Goal: Task Accomplishment & Management: Manage account settings

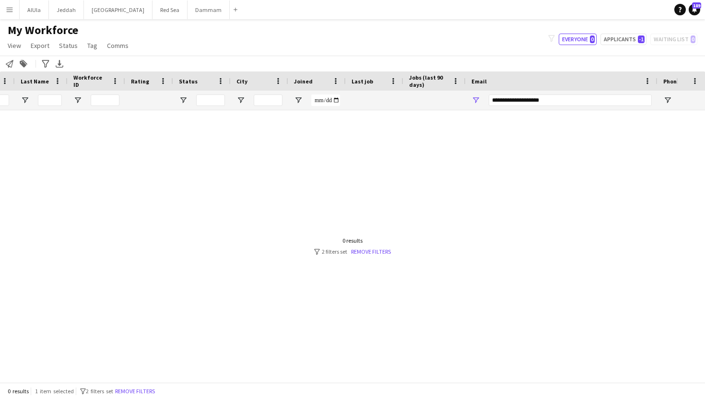
scroll to position [0, 100]
click at [518, 104] on input "**********" at bounding box center [570, 101] width 163 height 12
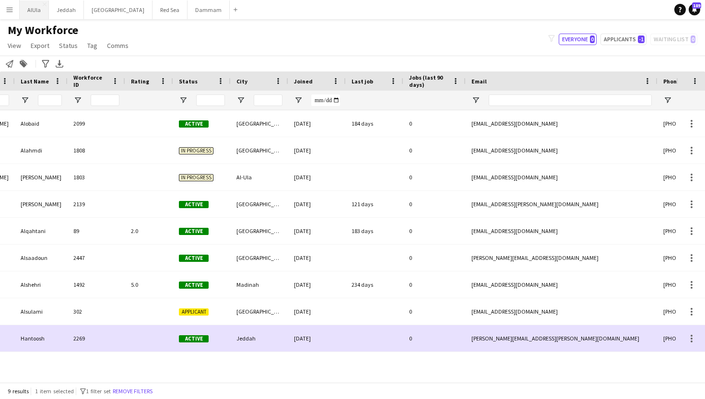
click at [35, 12] on button "AlUla Close" at bounding box center [34, 9] width 29 height 19
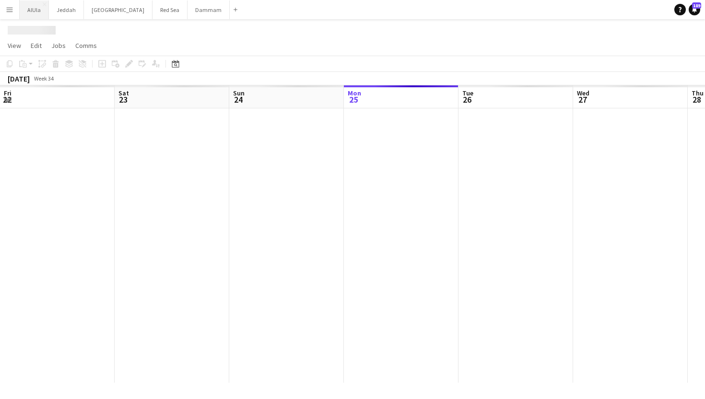
scroll to position [0, 229]
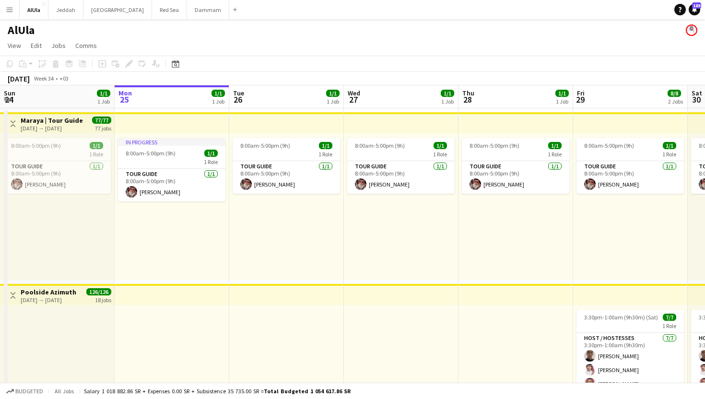
click at [17, 9] on button "Menu" at bounding box center [9, 9] width 19 height 19
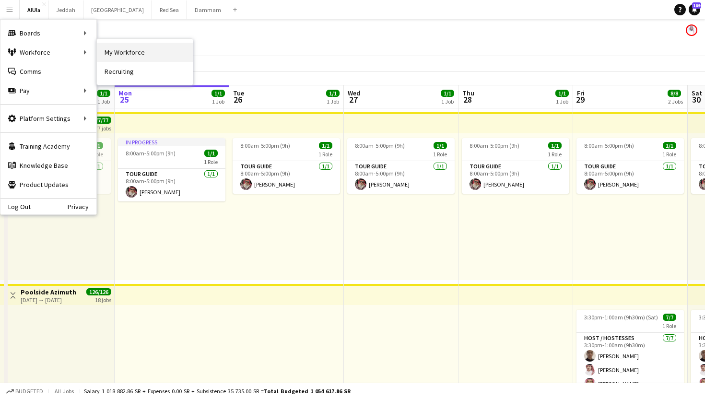
click at [136, 51] on link "My Workforce" at bounding box center [145, 52] width 96 height 19
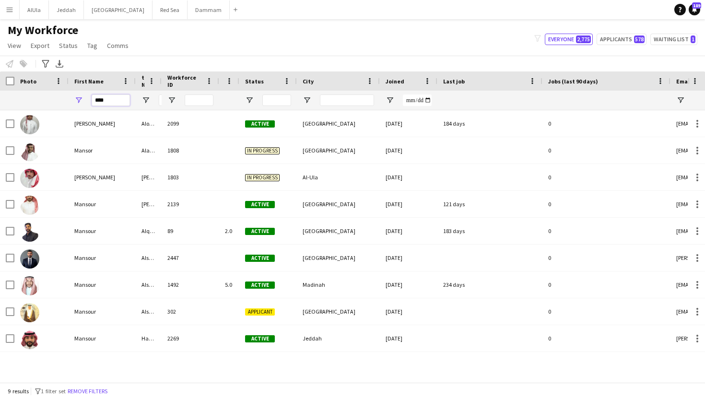
click at [113, 103] on input "****" at bounding box center [111, 101] width 38 height 12
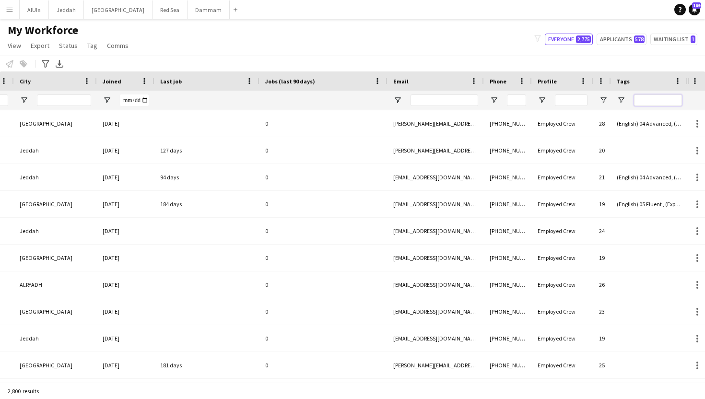
click at [661, 100] on input "Tags Filter Input" at bounding box center [658, 101] width 48 height 12
click at [653, 102] on input "Tags Filter Input" at bounding box center [658, 101] width 48 height 12
click at [622, 103] on span "Open Filter Menu" at bounding box center [621, 100] width 9 height 9
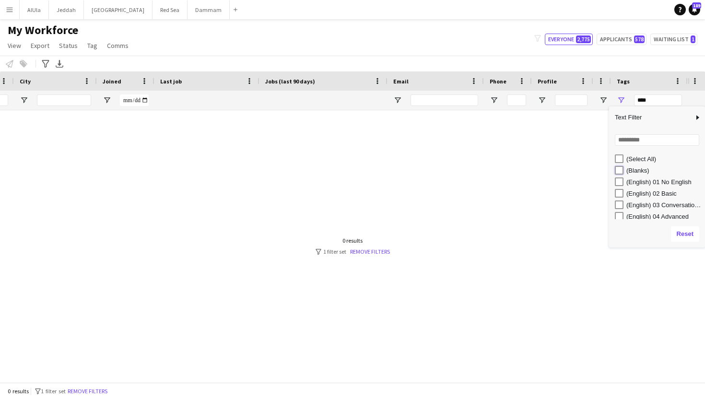
type input "**********"
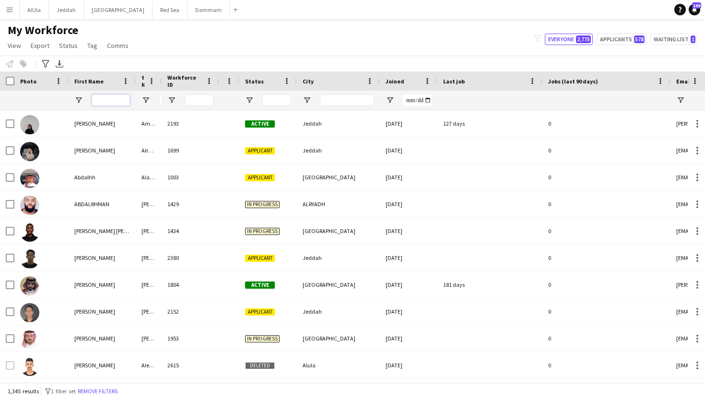
click at [120, 100] on input "First Name Filter Input" at bounding box center [111, 101] width 38 height 12
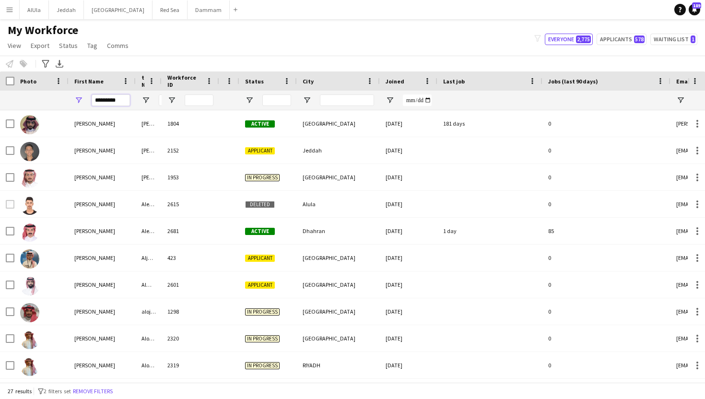
type input "*********"
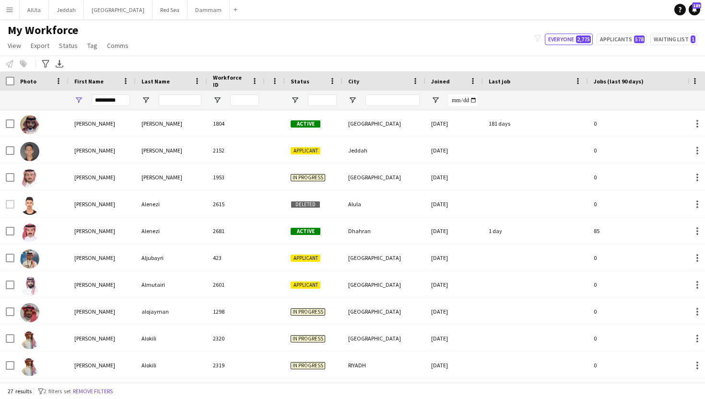
drag, startPoint x: 160, startPoint y: 81, endPoint x: 207, endPoint y: 83, distance: 47.5
click at [207, 83] on div at bounding box center [207, 80] width 4 height 19
click at [192, 103] on input "Last Name Filter Input" at bounding box center [181, 101] width 45 height 12
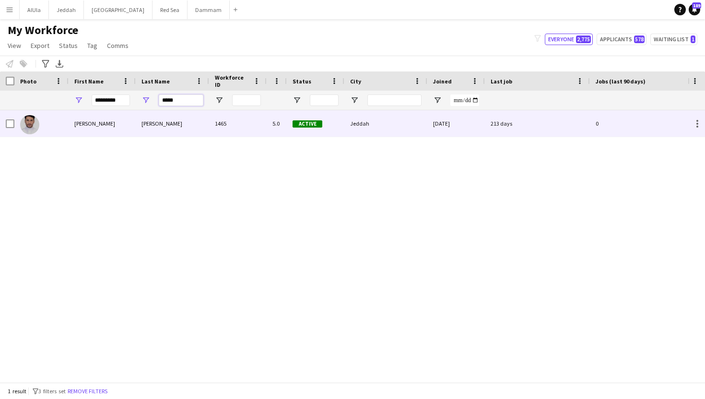
type input "*****"
click at [179, 120] on div "[PERSON_NAME]" at bounding box center [172, 123] width 73 height 26
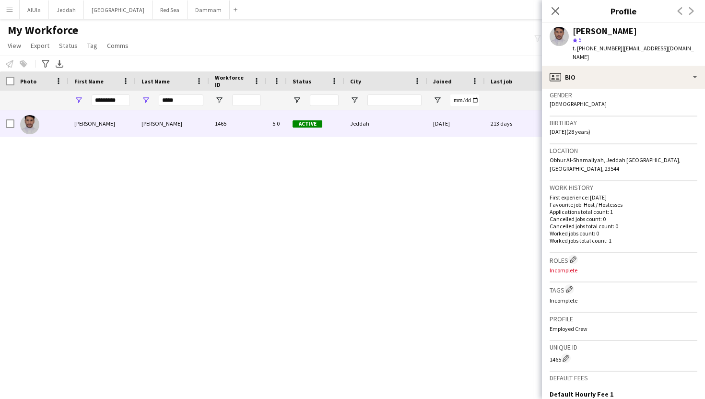
scroll to position [165, 0]
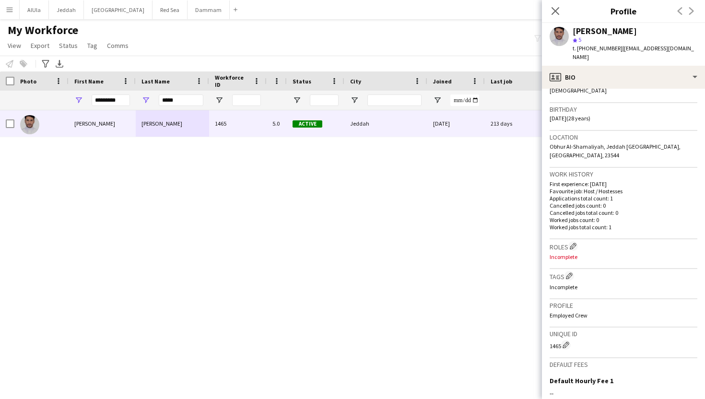
click at [571, 253] on p "Incomplete" at bounding box center [624, 256] width 148 height 7
click at [573, 243] on app-icon "Edit crew company roles" at bounding box center [573, 246] width 7 height 7
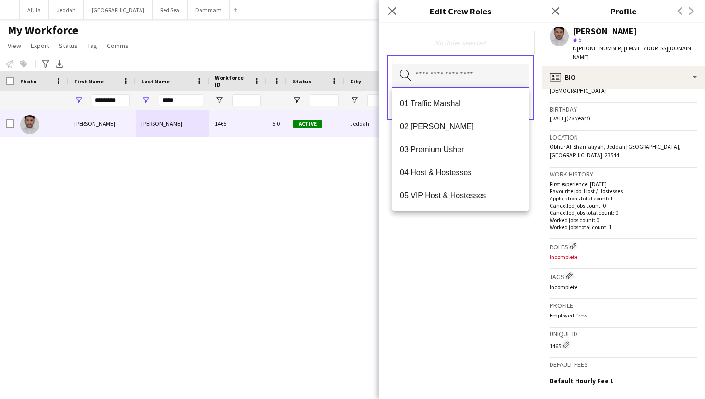
click at [446, 77] on input "text" at bounding box center [460, 76] width 136 height 24
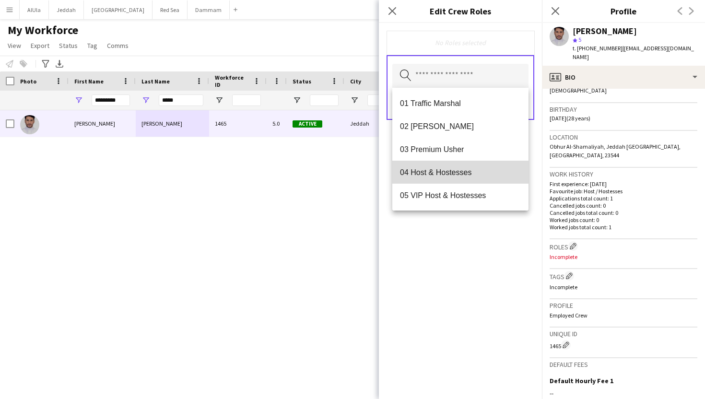
click at [438, 168] on span "04 Host & Hostesses" at bounding box center [460, 172] width 121 height 9
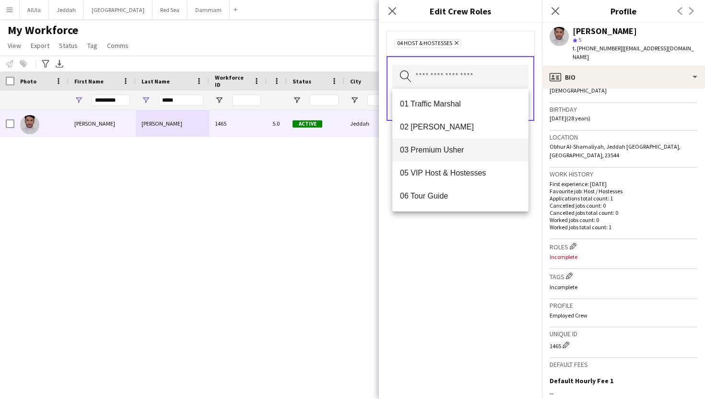
click at [463, 151] on span "03 Premium Usher" at bounding box center [460, 149] width 121 height 9
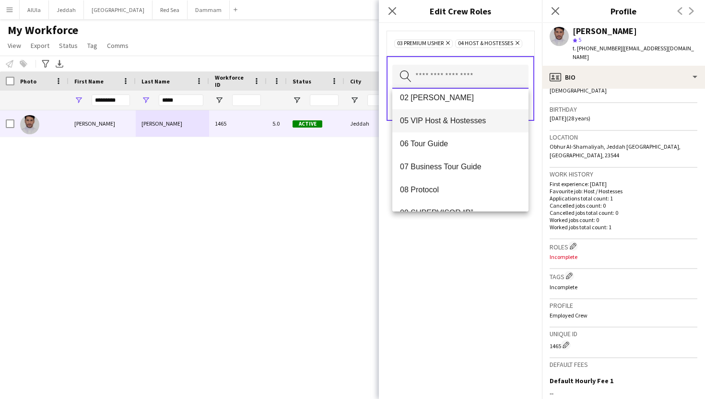
scroll to position [20, 0]
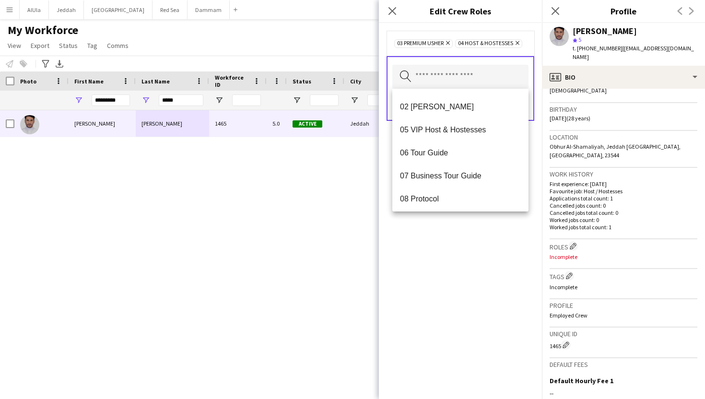
click at [485, 236] on div "03 Premium [PERSON_NAME] Remove 04 Host & Hostesses Remove Search by role type …" at bounding box center [460, 211] width 163 height 376
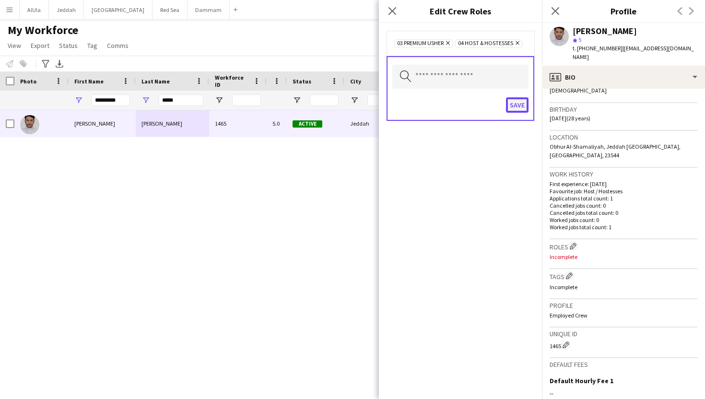
click at [520, 107] on button "Save" at bounding box center [517, 104] width 23 height 15
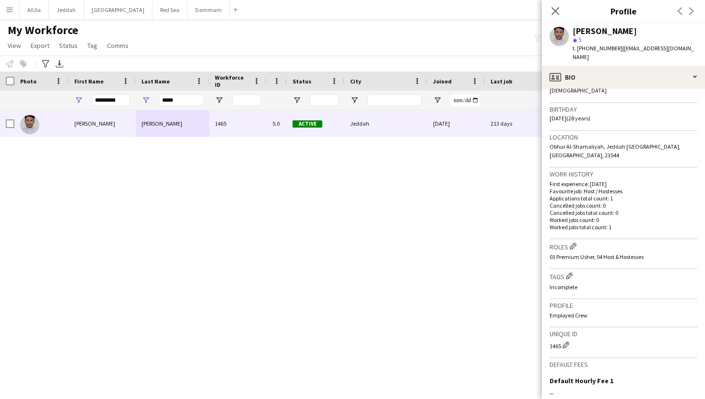
click at [564, 284] on p "Incomplete" at bounding box center [624, 287] width 148 height 7
click at [569, 273] on app-icon "Edit crew company tags" at bounding box center [569, 276] width 7 height 7
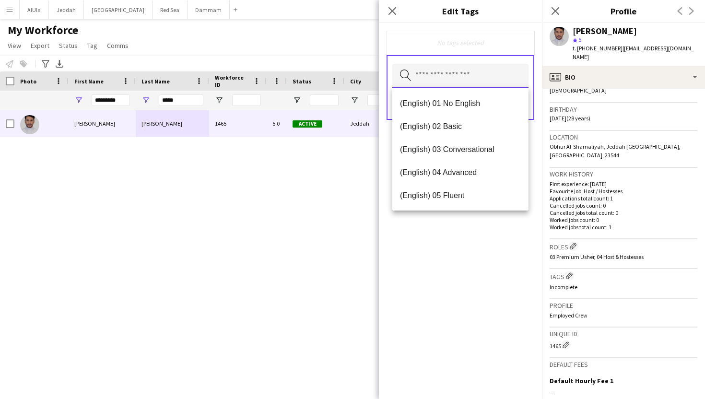
click at [462, 72] on input "text" at bounding box center [460, 76] width 136 height 24
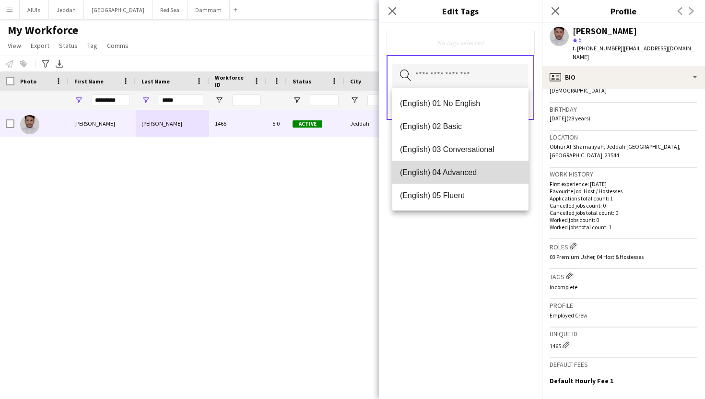
click at [450, 166] on mat-option "(English) 04 Advanced" at bounding box center [460, 172] width 136 height 23
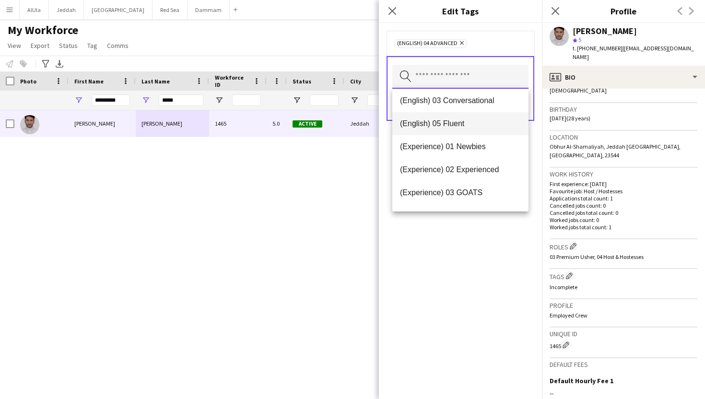
scroll to position [53, 0]
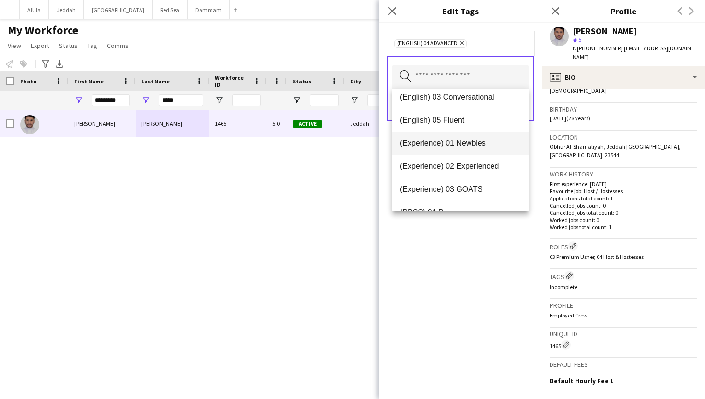
click at [457, 145] on span "(Experience) 01 Newbies" at bounding box center [460, 143] width 121 height 9
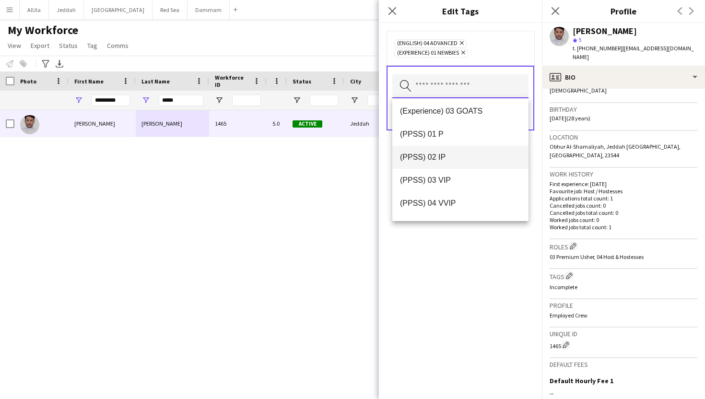
scroll to position [124, 0]
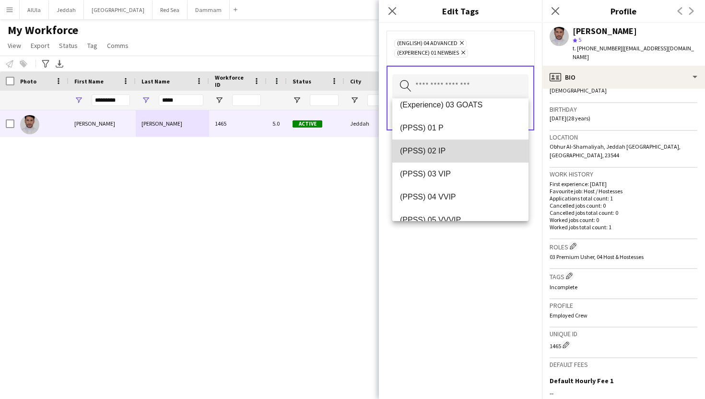
click at [453, 151] on span "(PPSS) 02 IP" at bounding box center [460, 150] width 121 height 9
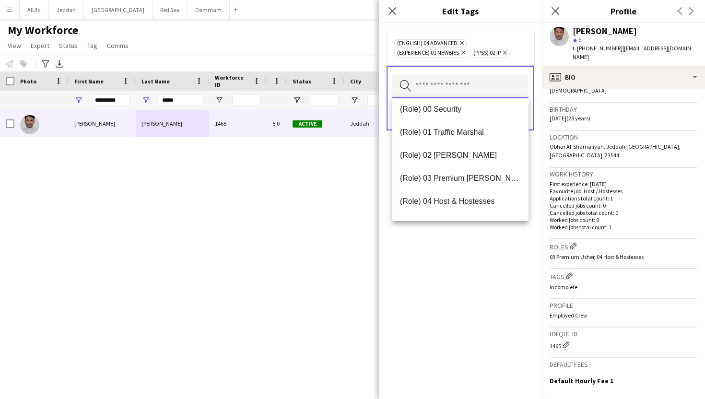
scroll to position [248, 0]
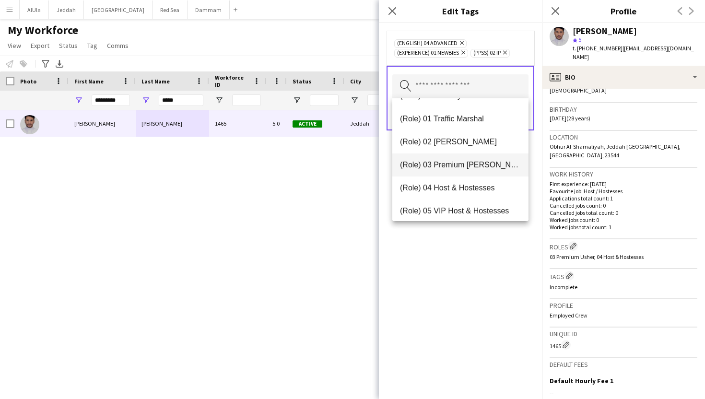
click at [468, 167] on span "(Role) 03 Premium [PERSON_NAME]" at bounding box center [460, 164] width 121 height 9
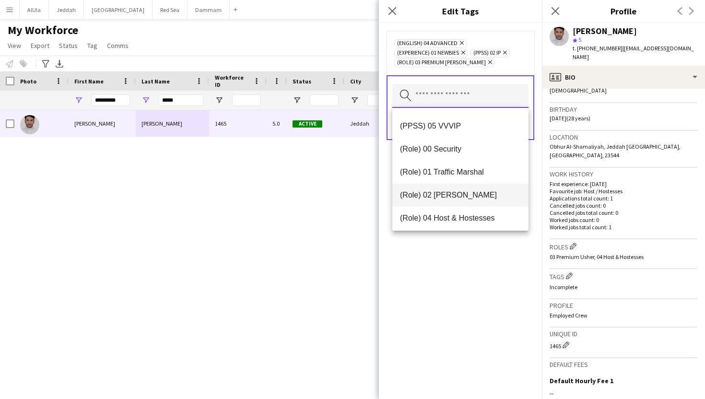
scroll to position [206, 0]
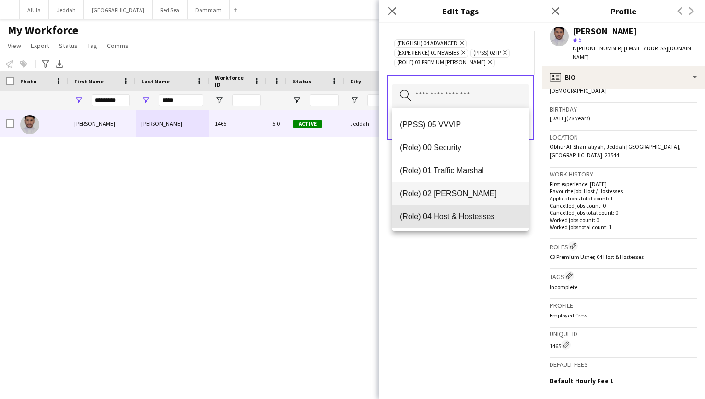
click at [458, 212] on mat-option "(Role) 04 Host & Hostesses" at bounding box center [460, 216] width 136 height 23
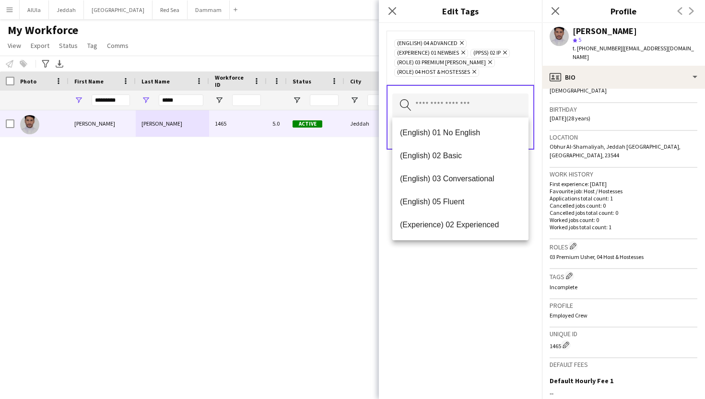
click at [496, 259] on div "(English) 04 Advanced Remove (Experience) 01 Newbies Remove (PPSS) 02 IP Remove…" at bounding box center [460, 211] width 163 height 376
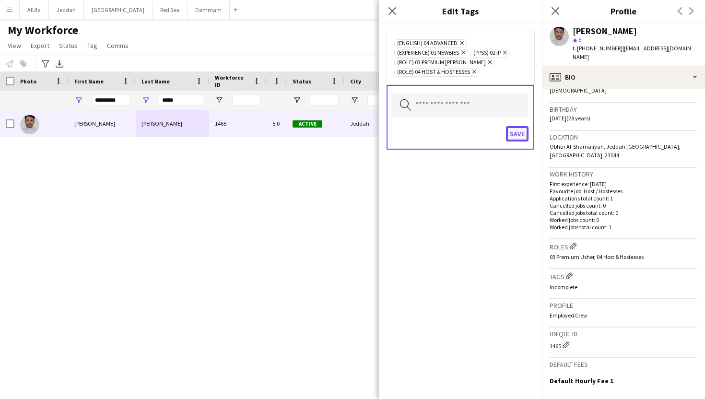
click at [519, 137] on button "Save" at bounding box center [517, 133] width 23 height 15
